Goal: Information Seeking & Learning: Learn about a topic

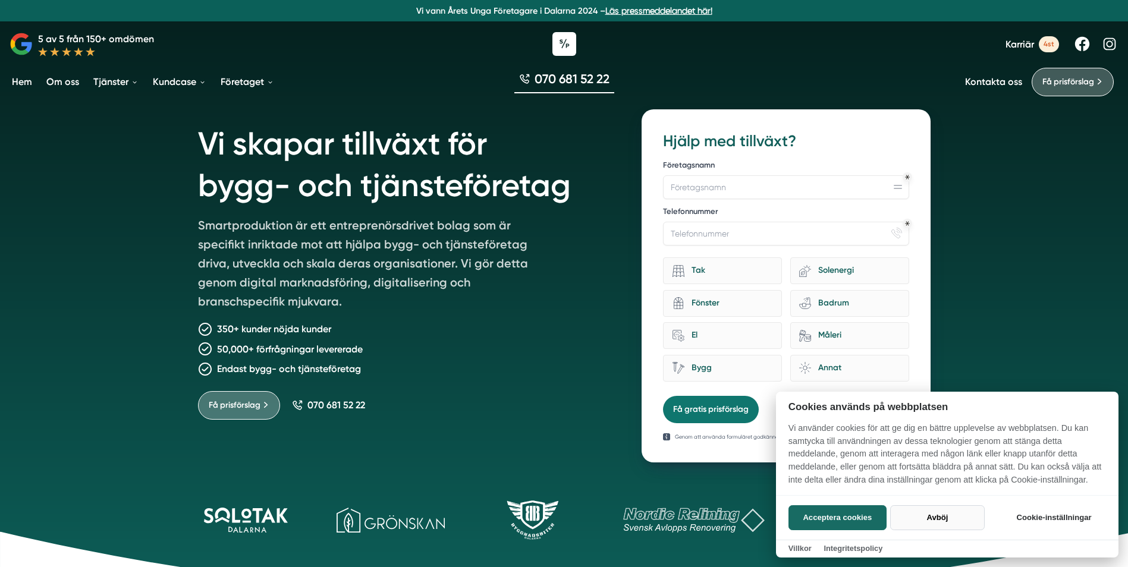
click at [934, 513] on button "Avböj" at bounding box center [937, 517] width 95 height 25
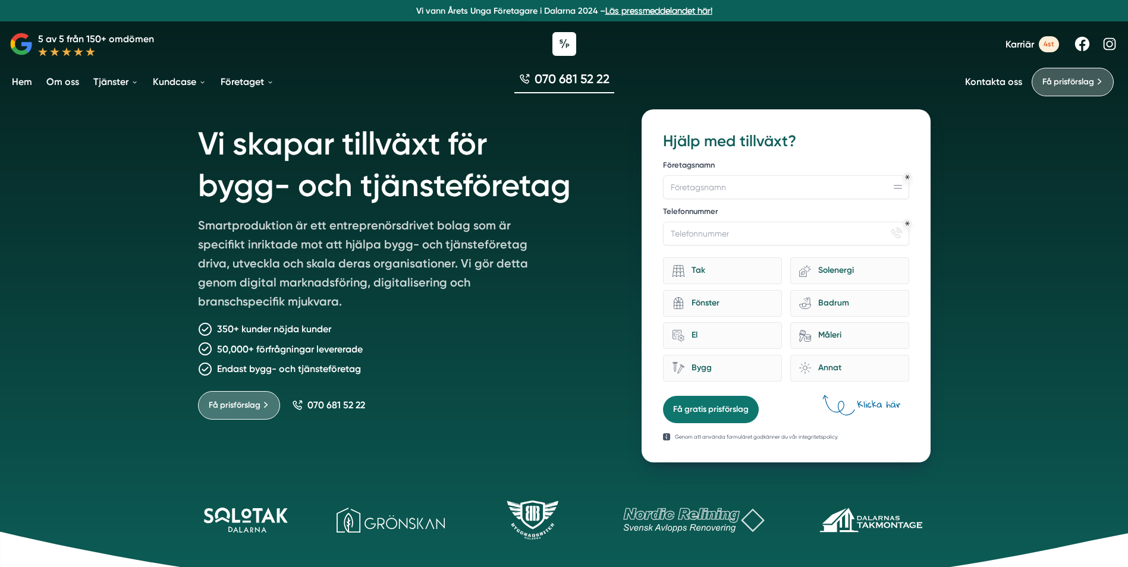
click at [512, 283] on p "Smartproduktion är ett entreprenörsdrivet bolag som är specifikt inriktade mot …" at bounding box center [369, 266] width 342 height 100
click at [492, 317] on div "Vi skapar tillväxt för bygg- och tjänsteföretag Smartproduktion är ett entrepre…" at bounding box center [406, 285] width 416 height 353
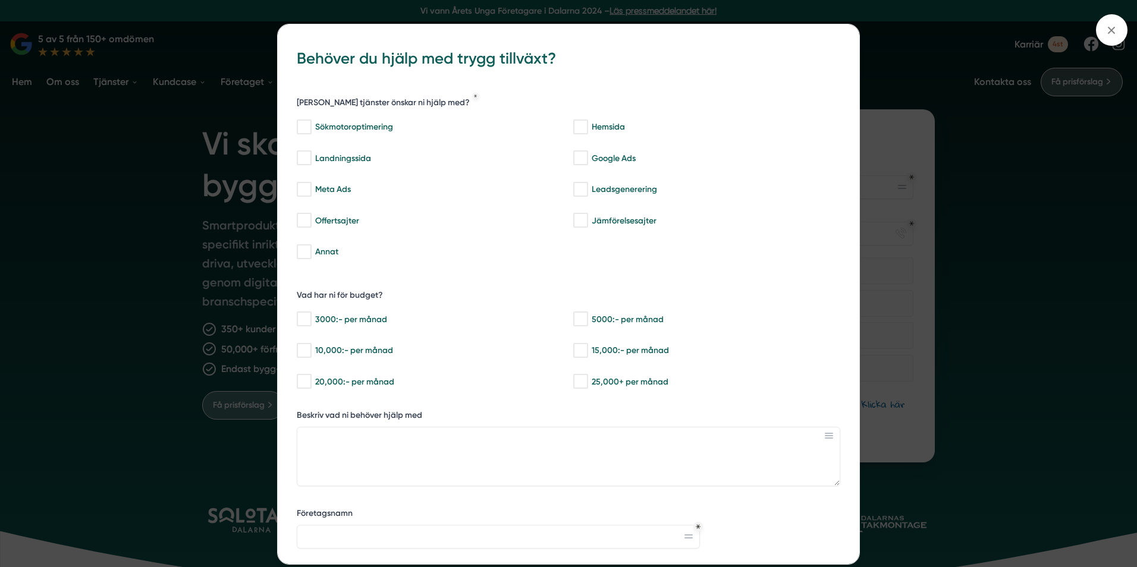
click at [998, 144] on div "bbc9b822-b2c6-488a-ab3e-9a2d59e49c7c Behöver du hjälp med trygg tillväxt? Vilka…" at bounding box center [568, 283] width 1137 height 567
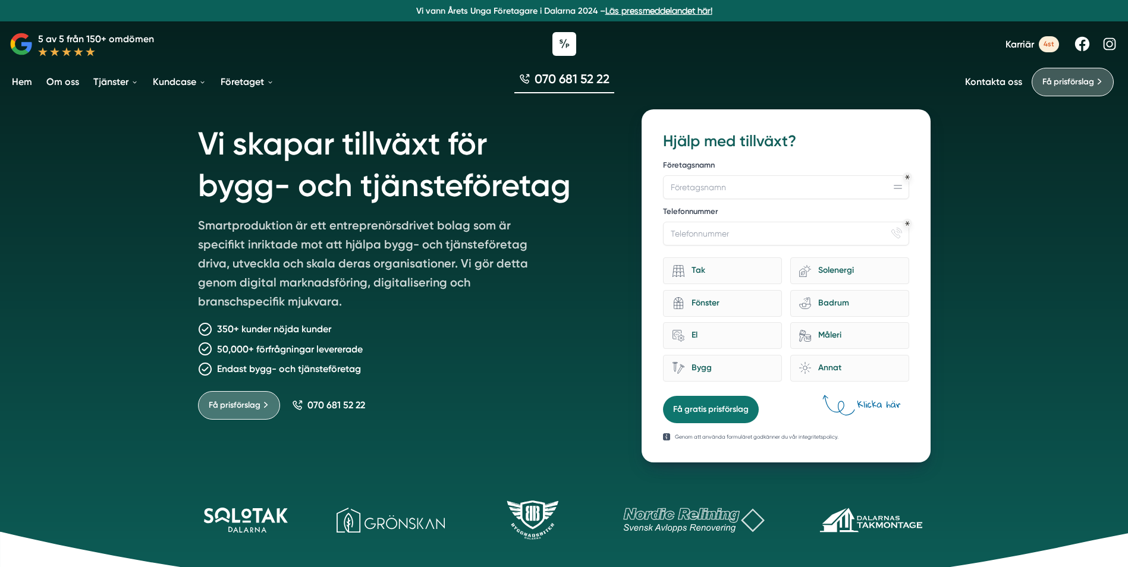
click at [55, 83] on link "Om oss" at bounding box center [62, 82] width 37 height 30
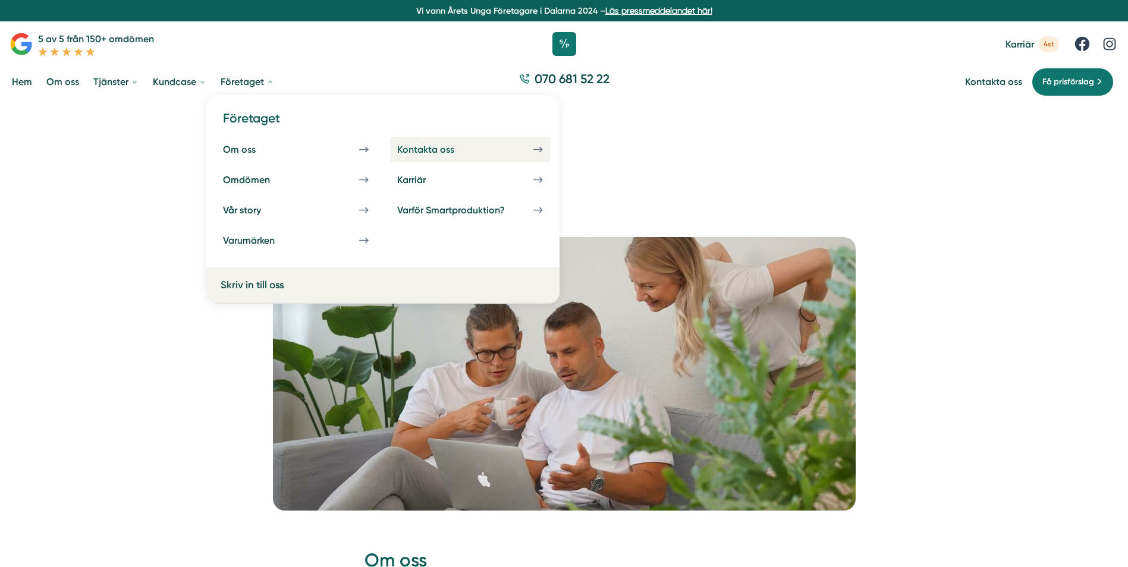
click at [420, 147] on div "Kontakta oss" at bounding box center [440, 149] width 86 height 11
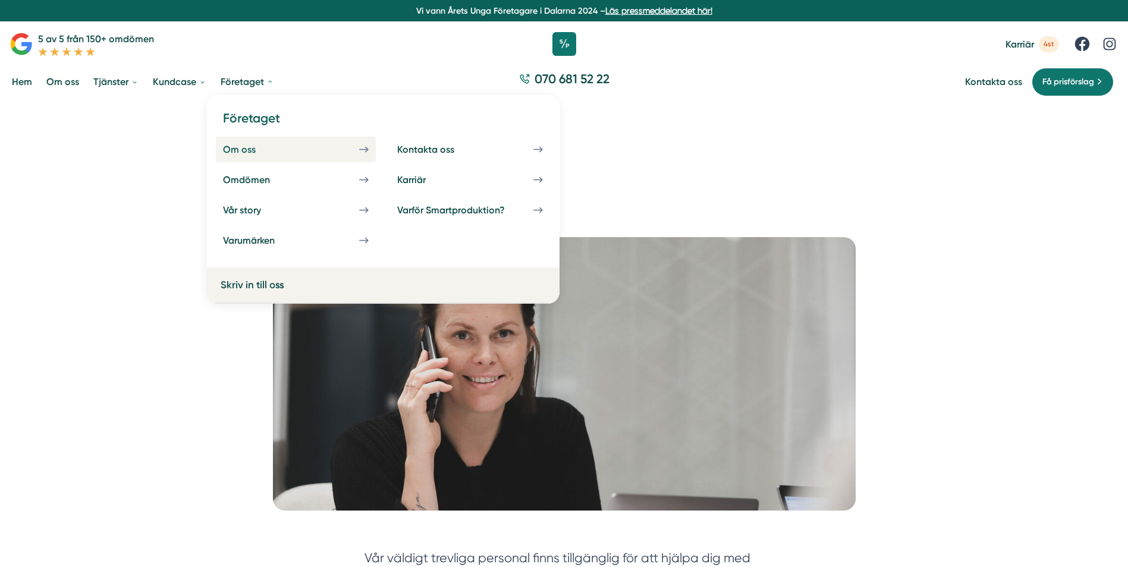
click at [254, 149] on div "Om oss" at bounding box center [253, 149] width 61 height 11
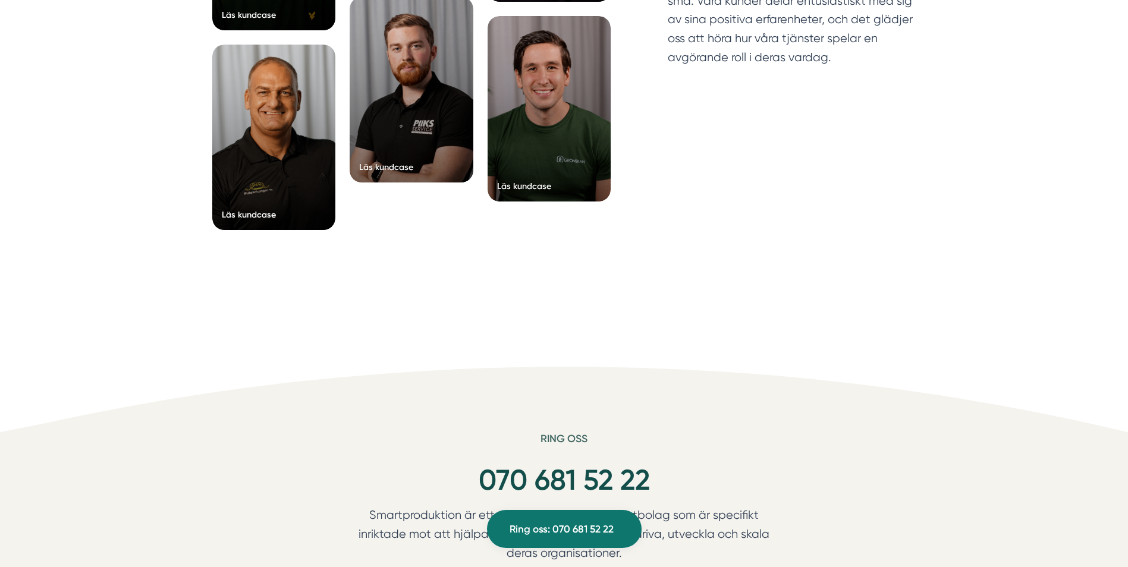
scroll to position [3091, 0]
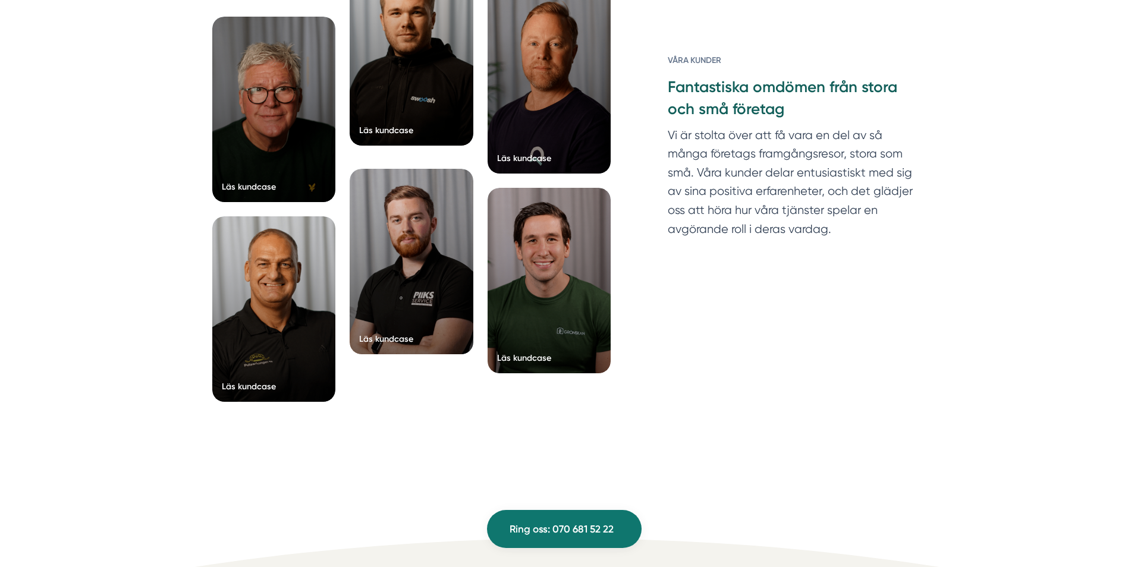
click at [404, 123] on div at bounding box center [412, 52] width 124 height 185
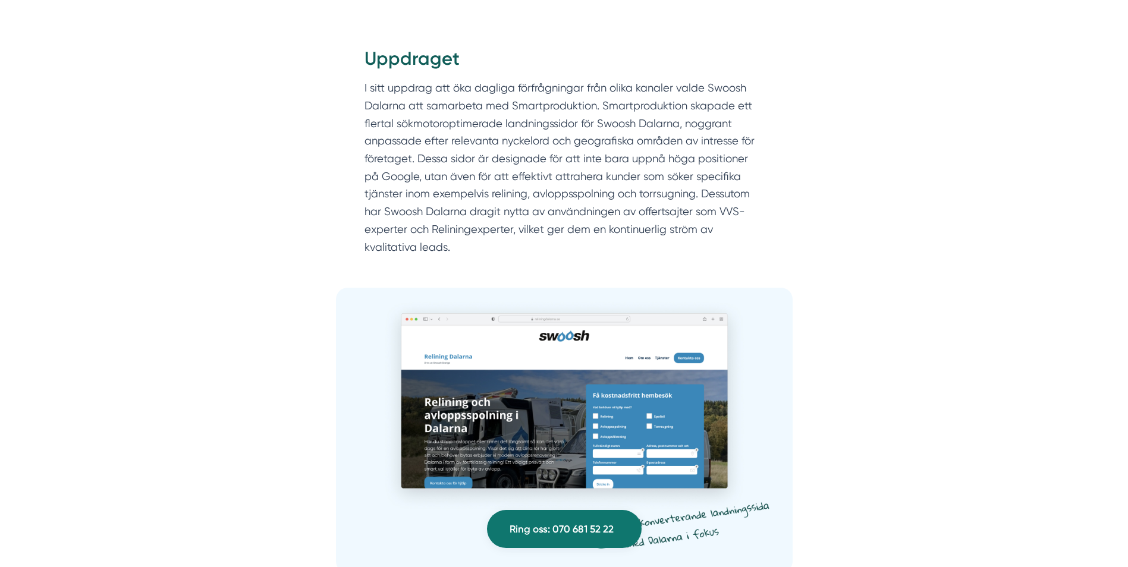
scroll to position [773, 0]
